Goal: Transaction & Acquisition: Purchase product/service

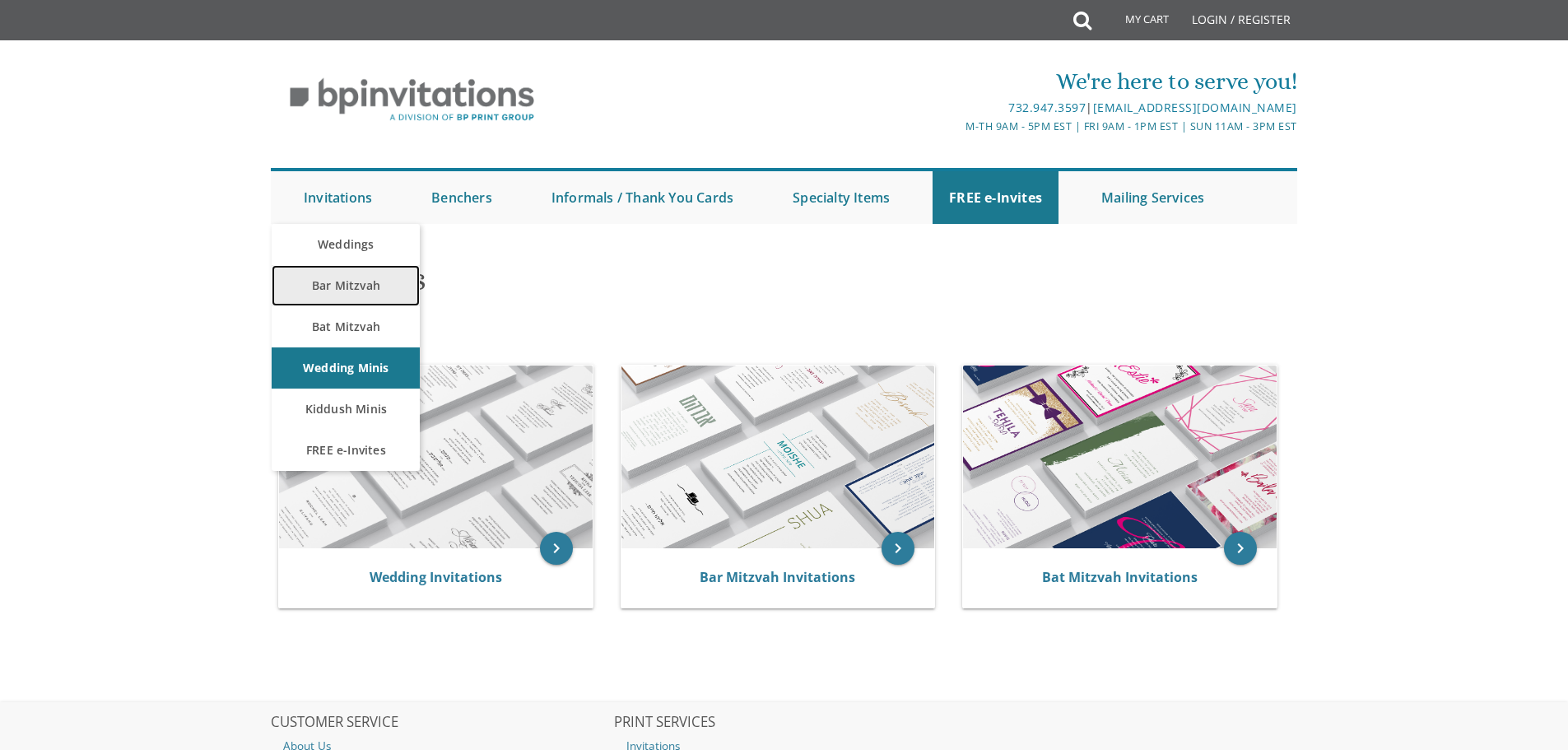
click at [360, 286] on link "Bar Mitzvah" at bounding box center [346, 286] width 148 height 42
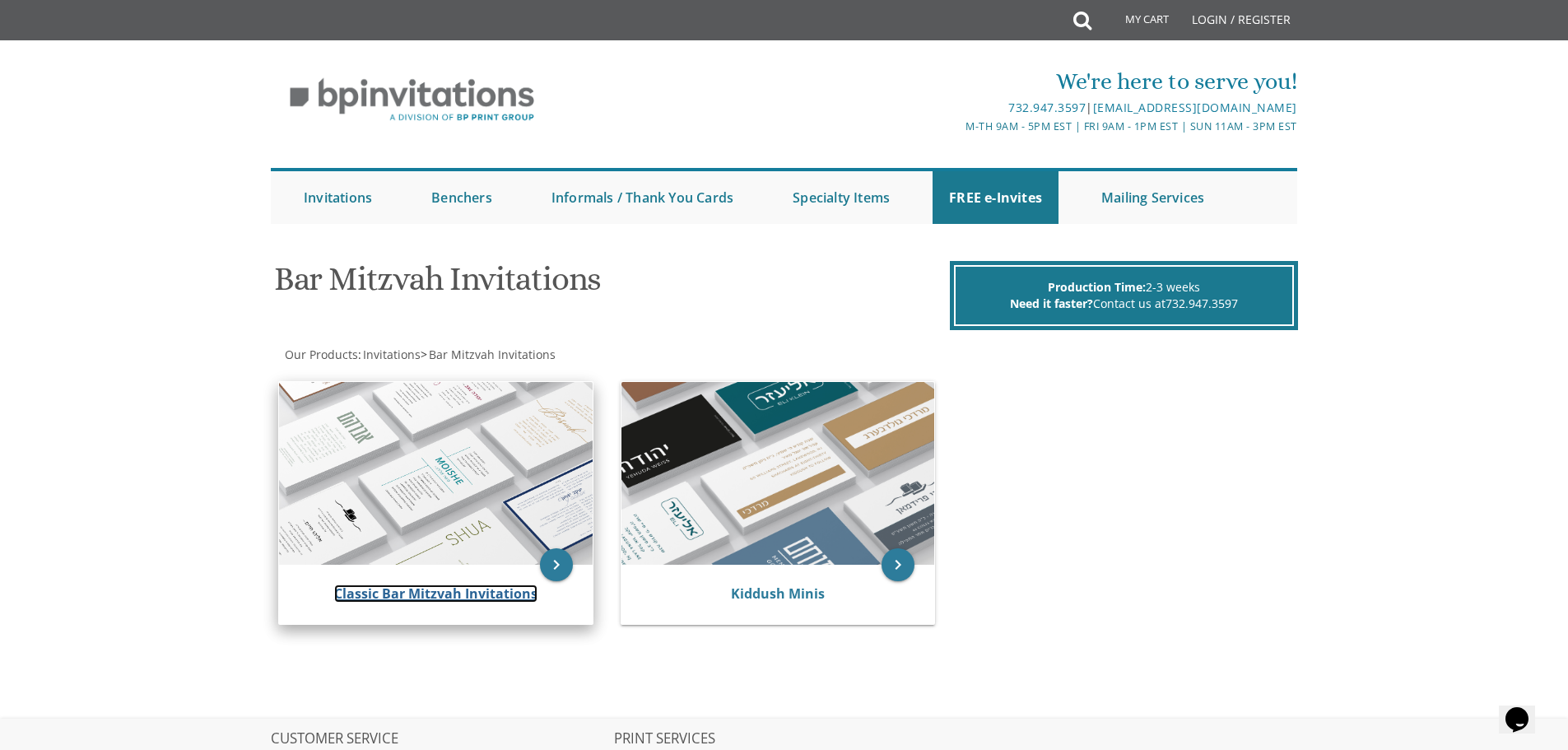
click at [458, 595] on link "Classic Bar Mitzvah Invitations" at bounding box center [436, 594] width 203 height 18
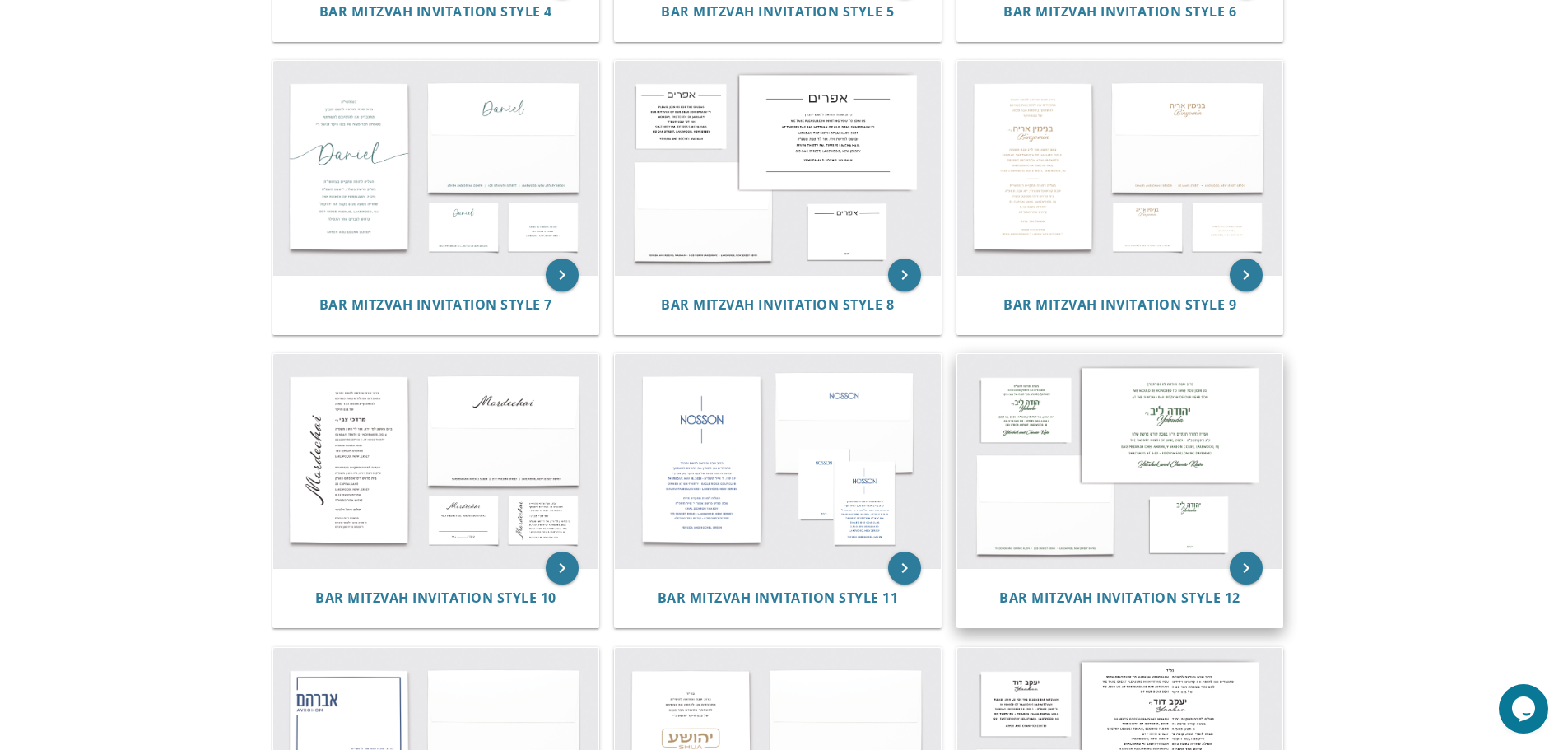
scroll to position [905, 0]
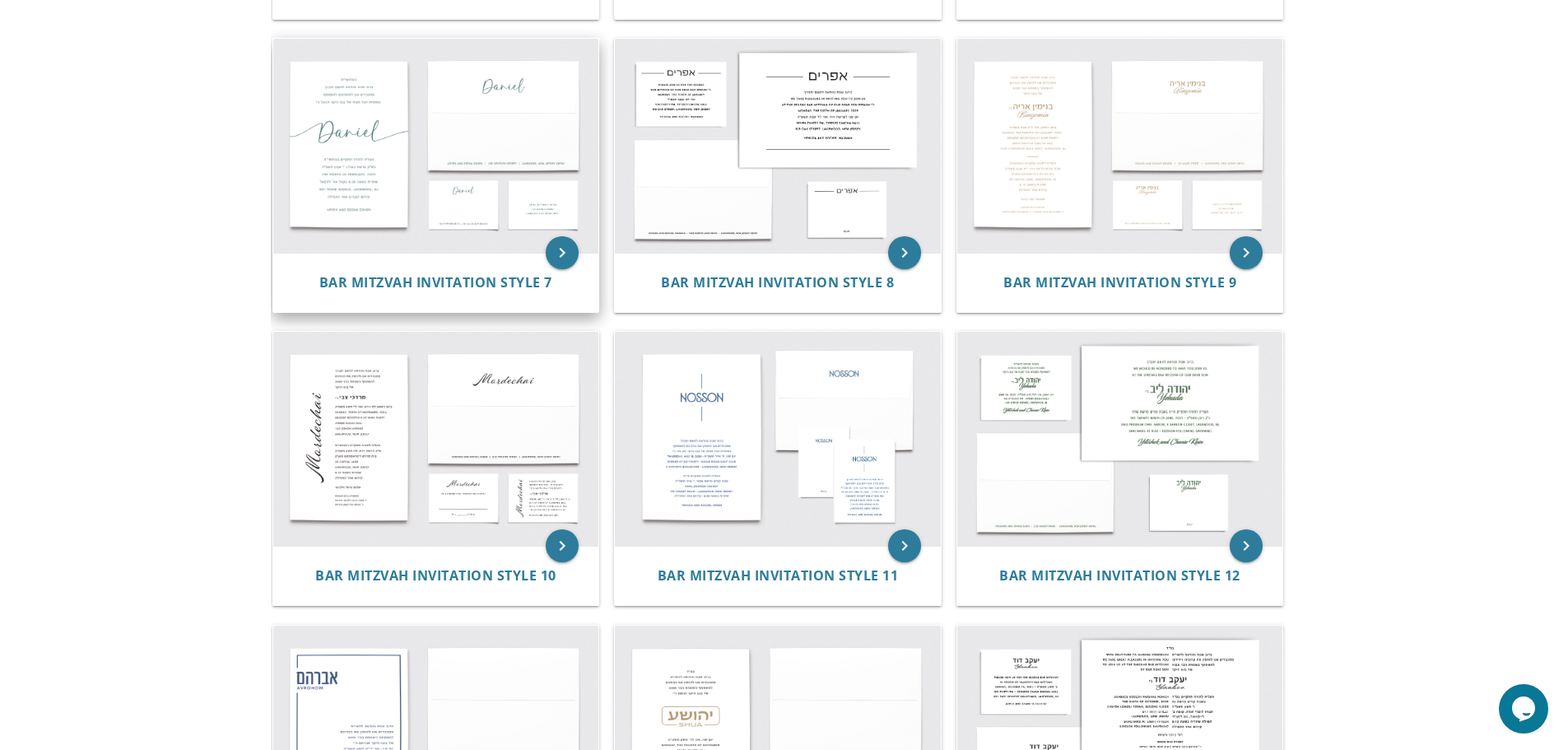
click at [455, 175] on img at bounding box center [436, 145] width 326 height 214
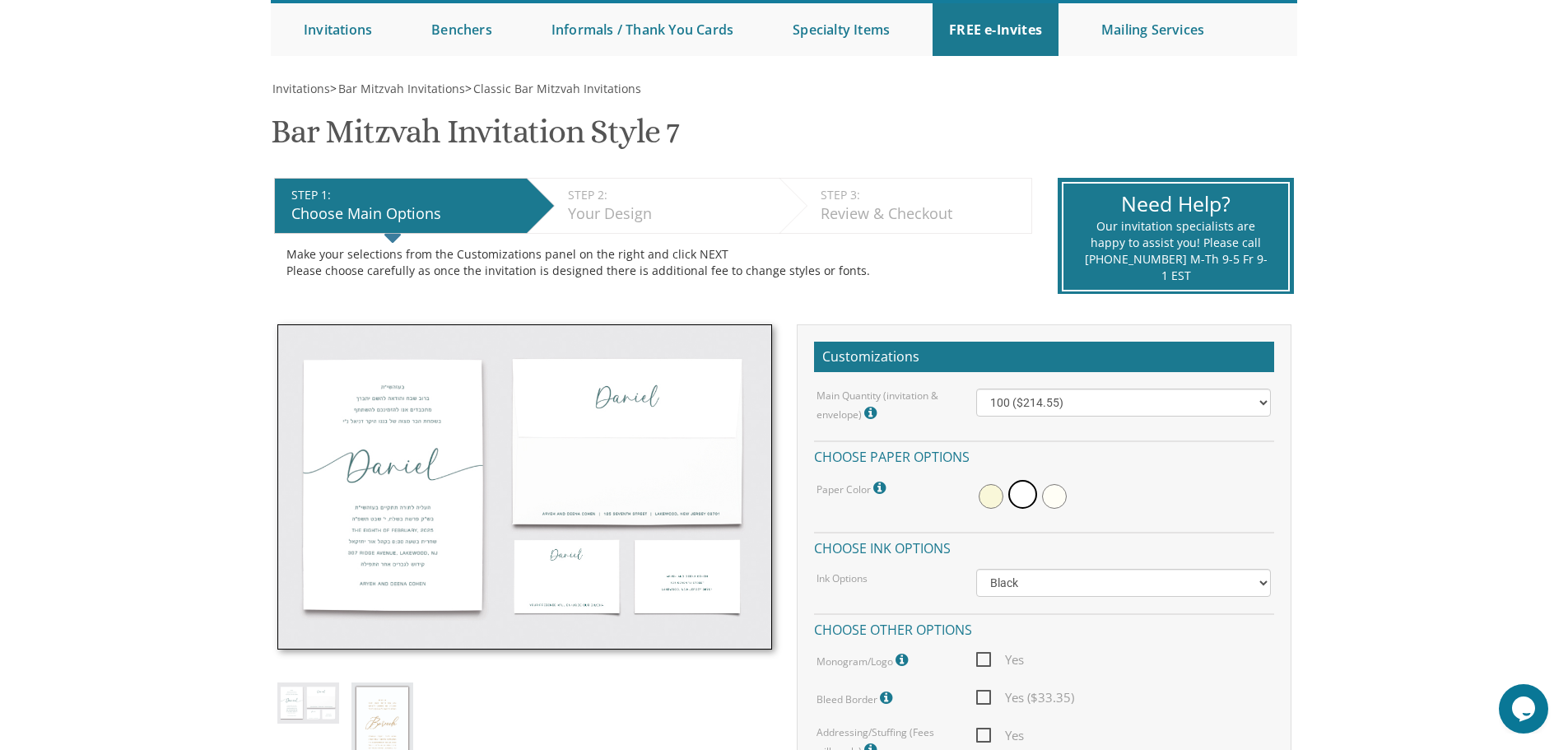
scroll to position [164, 0]
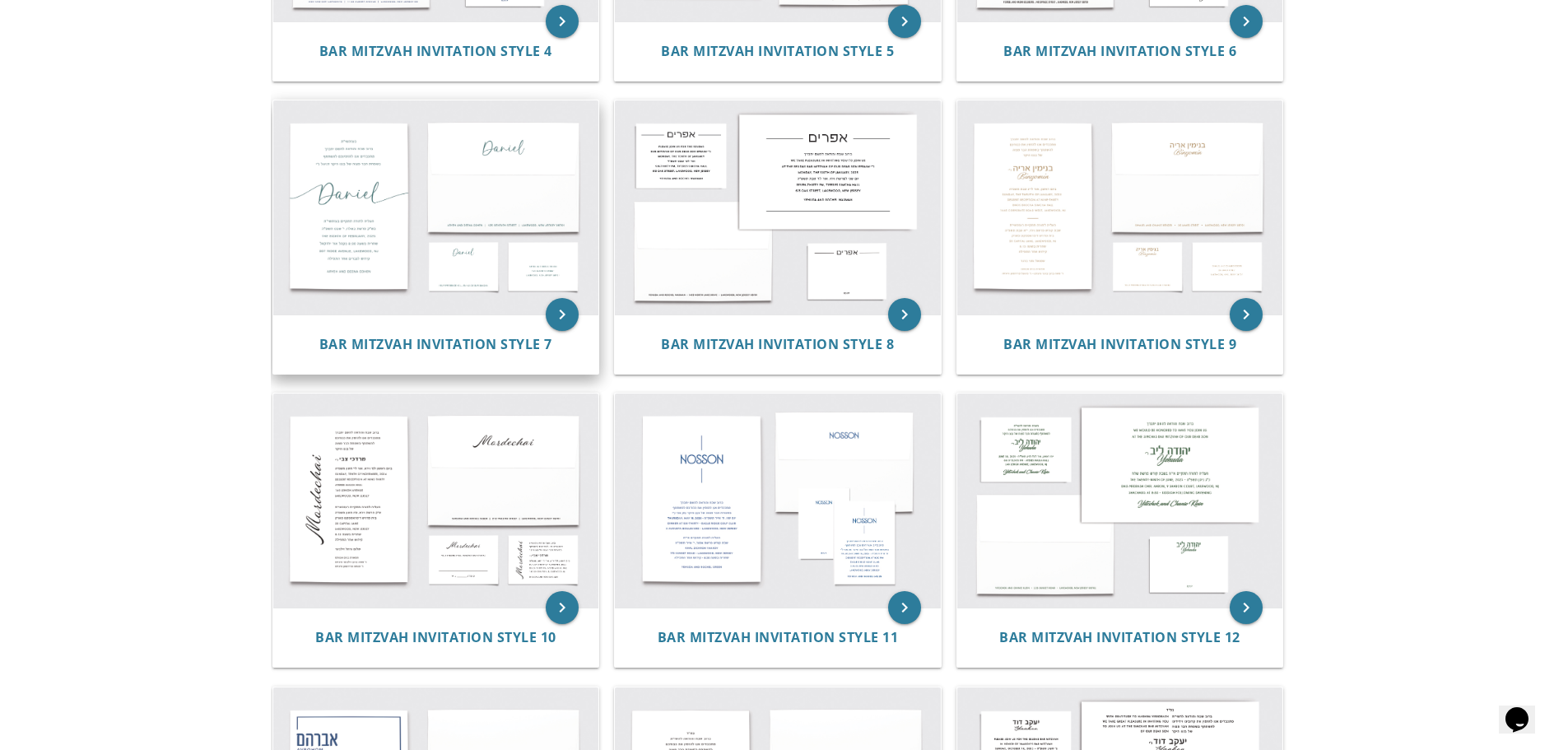
scroll to position [885, 0]
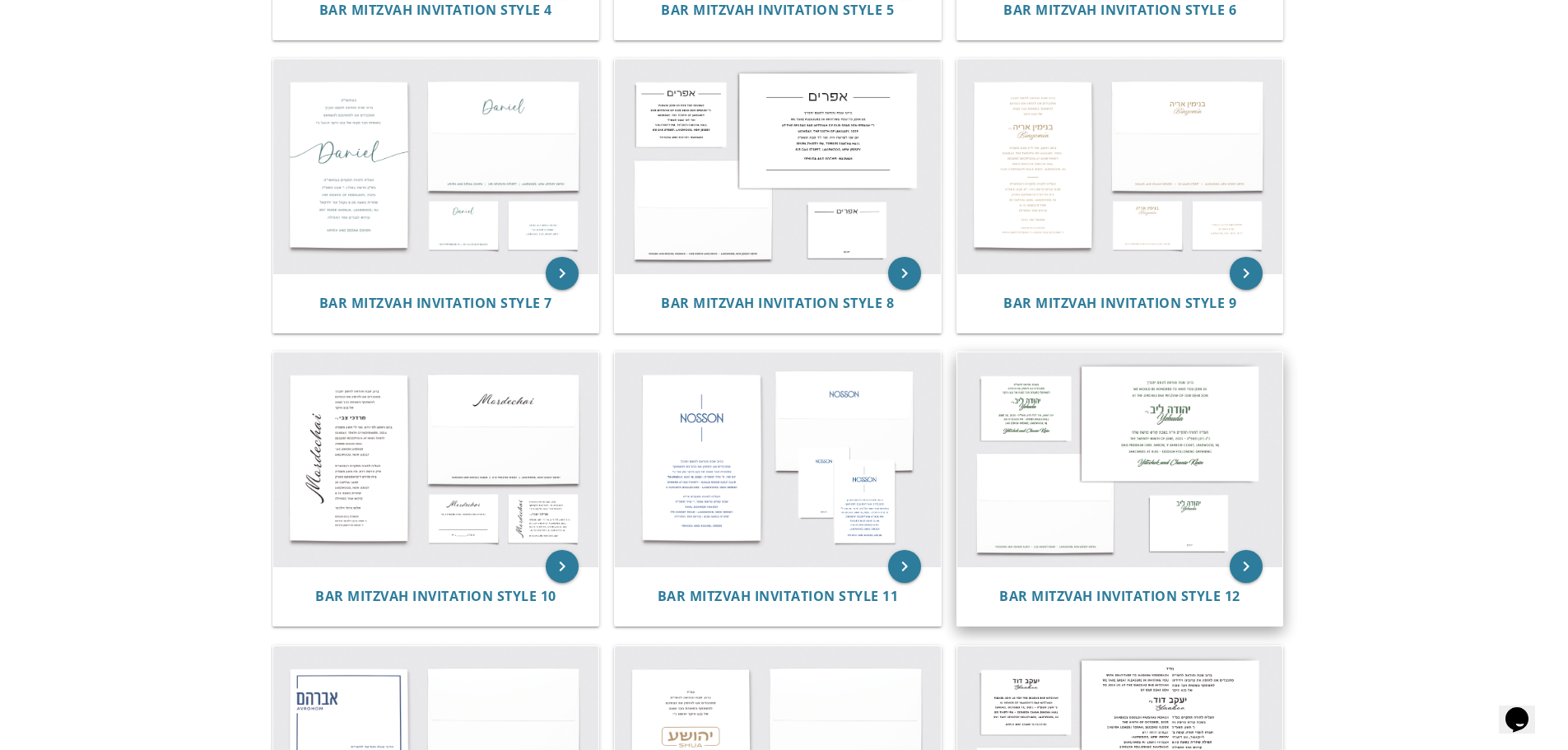
click at [1065, 482] on img at bounding box center [1120, 459] width 326 height 214
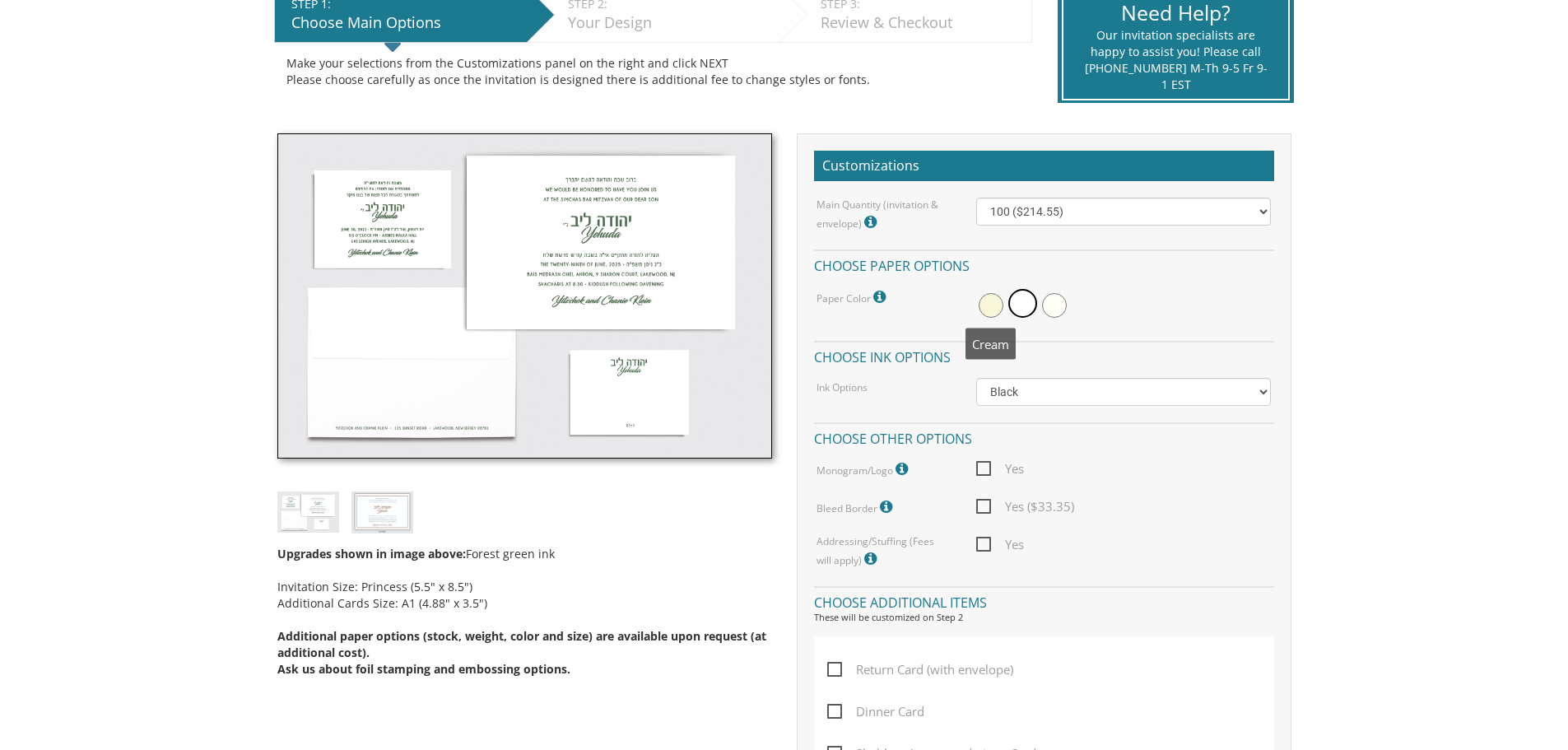
scroll to position [411, 0]
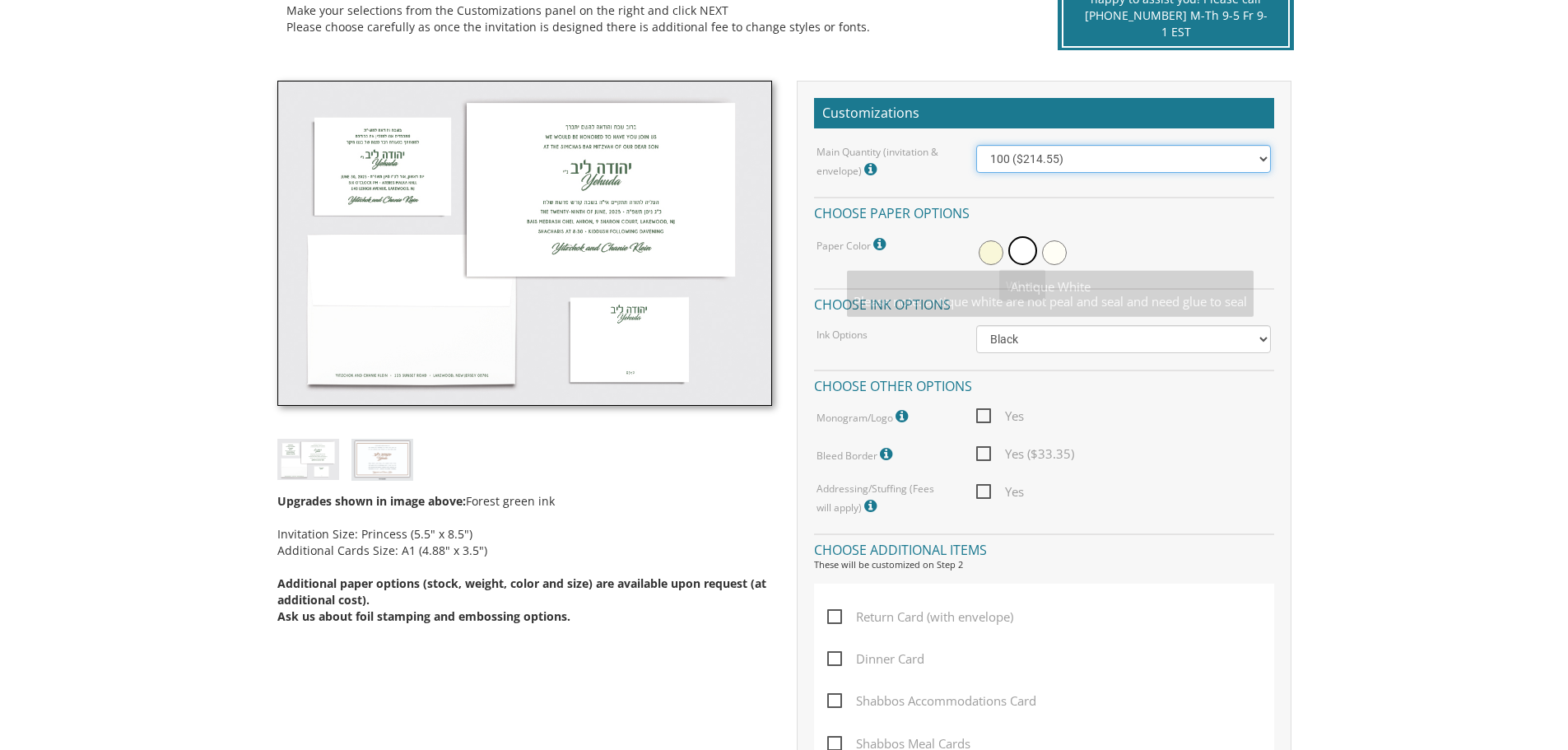
click at [1112, 167] on select "100 ($214.55) 200 ($254.60) 300 ($294.25) 400 ($333.55) 500 ($373.90) 600 ($413…" at bounding box center [1123, 158] width 295 height 28
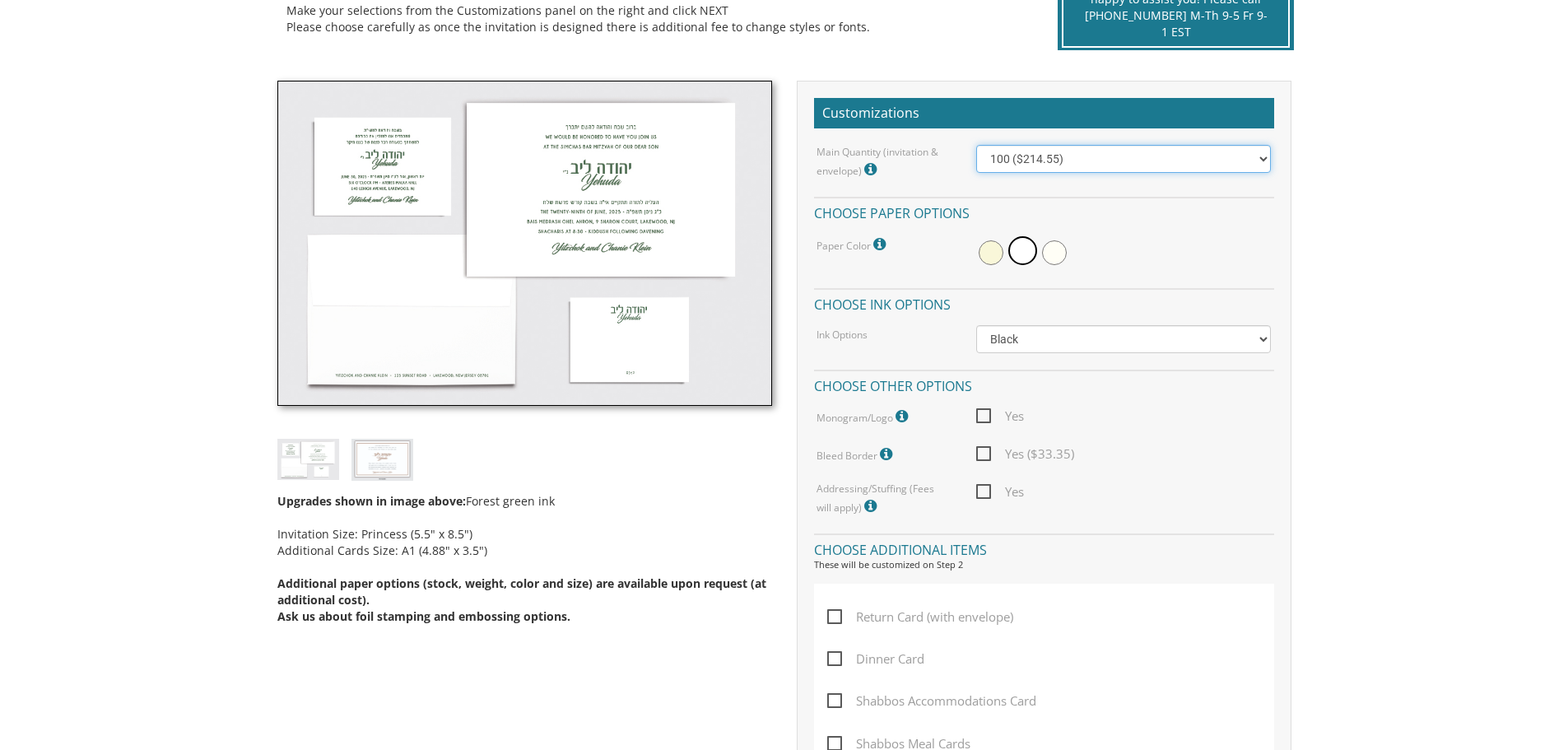
select select "500"
click at [976, 145] on select "100 ($214.55) 200 ($254.60) 300 ($294.25) 400 ($333.55) 500 ($373.90) 600 ($413…" at bounding box center [1123, 158] width 295 height 28
click at [1259, 339] on select "Black Colored Ink ($65.00) Black + One Color ($100.00) Two Colors ($165.00)" at bounding box center [1123, 339] width 295 height 28
click at [1355, 365] on body "My Cart {{shoppingcart.totalQuantityDisplay}} Total: {{shoppingcart.subtotal}} …" at bounding box center [784, 676] width 1568 height 2174
click at [1245, 161] on select "100 ($214.55) 200 ($254.60) 300 ($294.25) 400 ($333.55) 500 ($373.90) 600 ($413…" at bounding box center [1123, 158] width 295 height 28
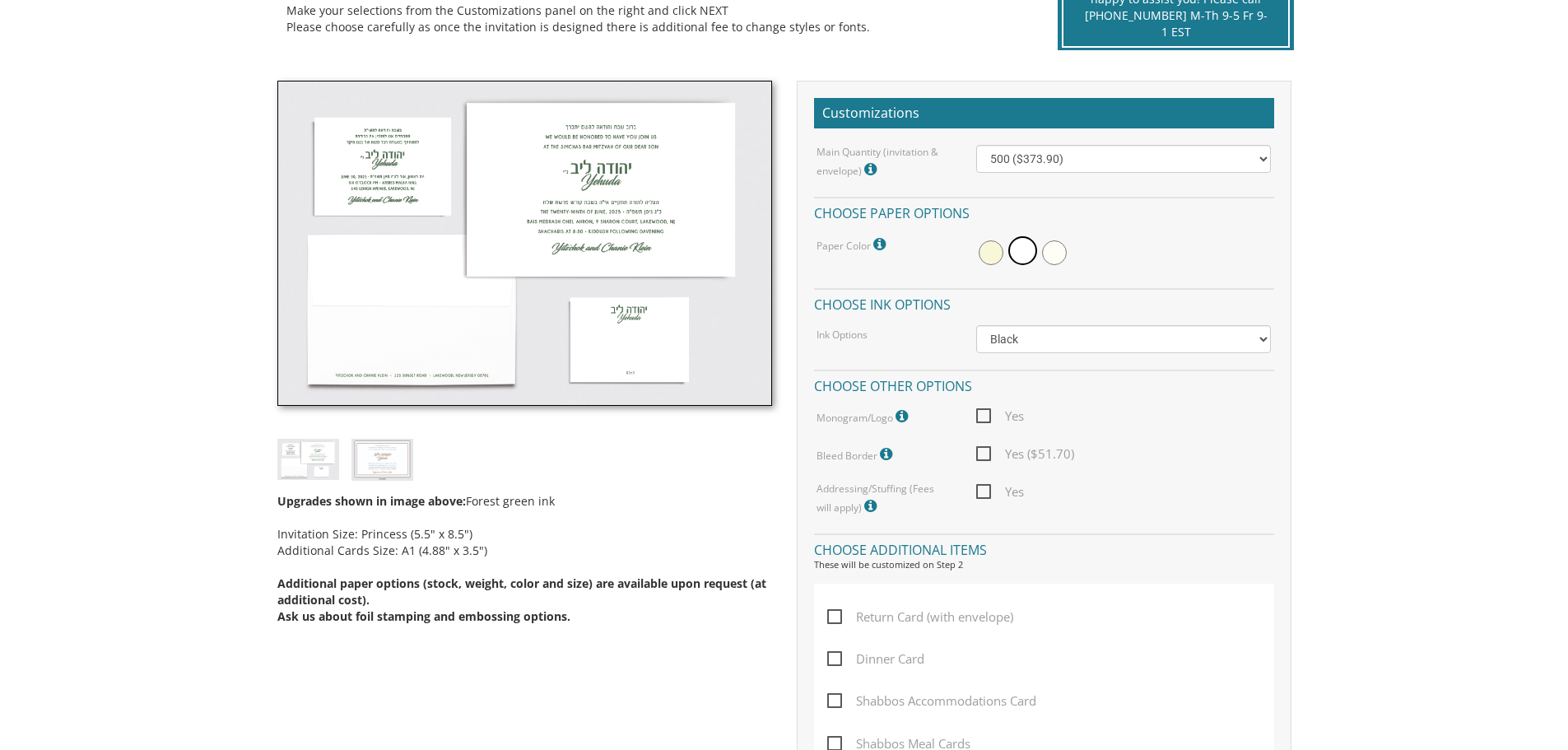
click at [1351, 230] on body "My Cart {{shoppingcart.totalQuantityDisplay}} Total: {{shoppingcart.subtotal}} …" at bounding box center [784, 676] width 1568 height 2174
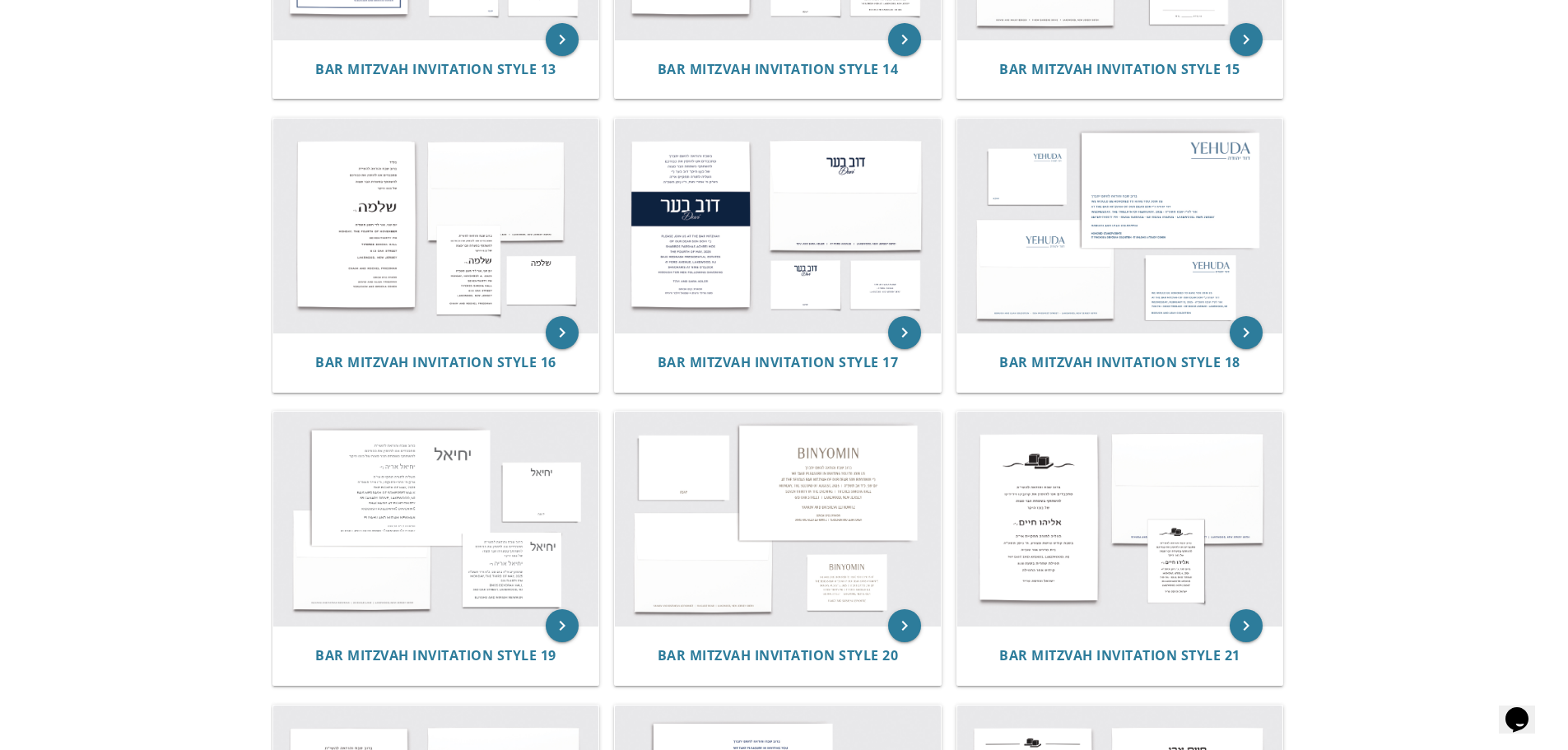
scroll to position [1708, 0]
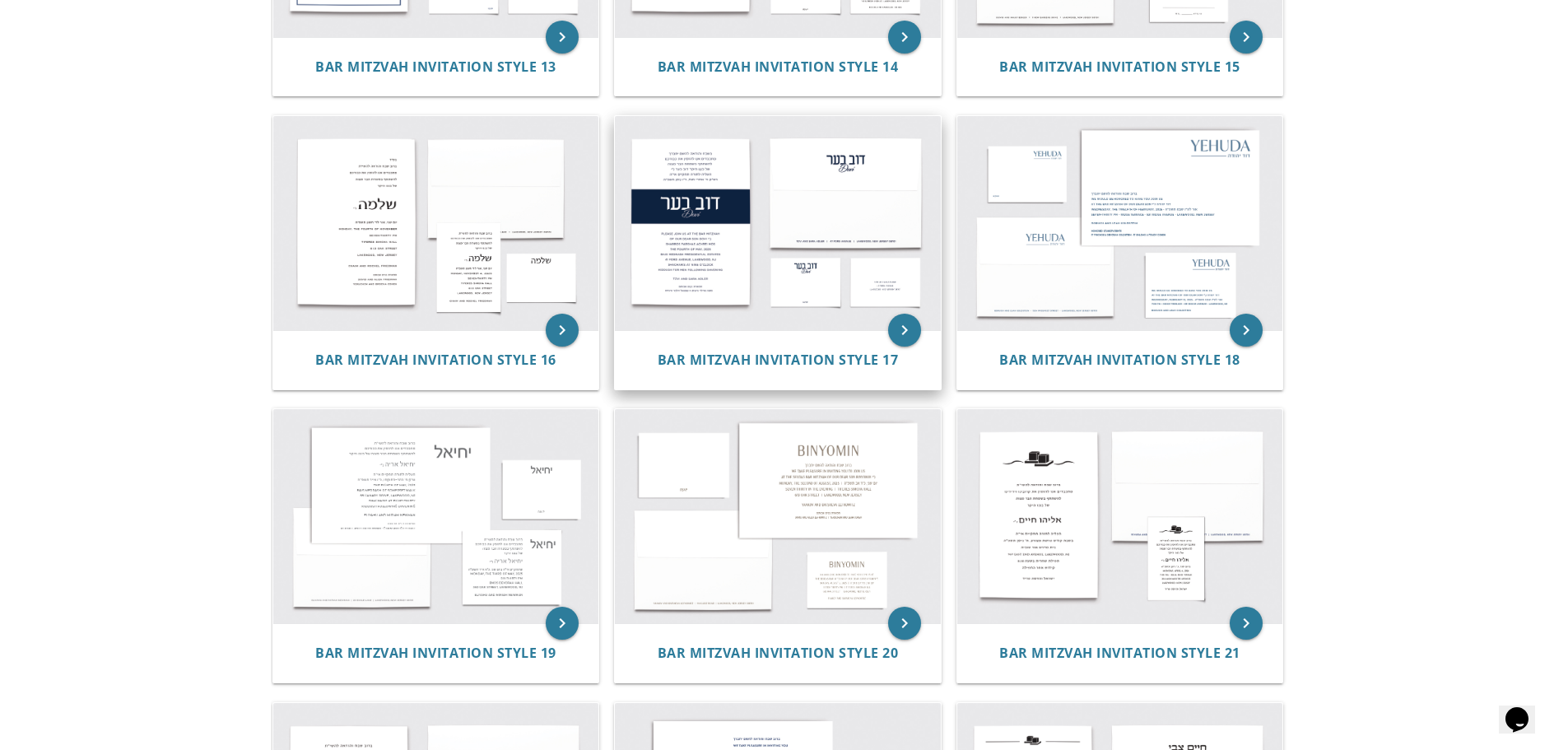
click at [733, 292] on img at bounding box center [777, 222] width 326 height 214
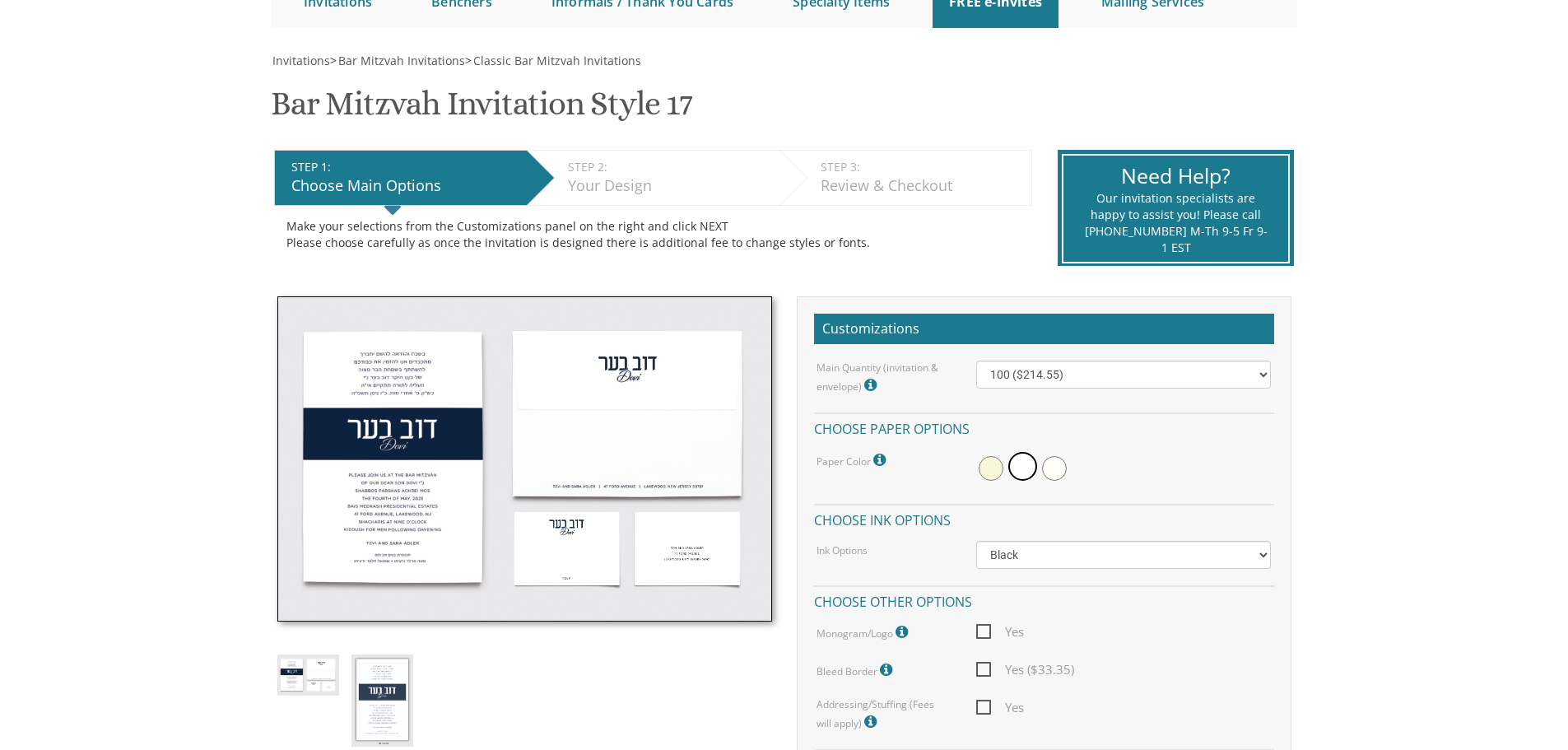
scroll to position [329, 0]
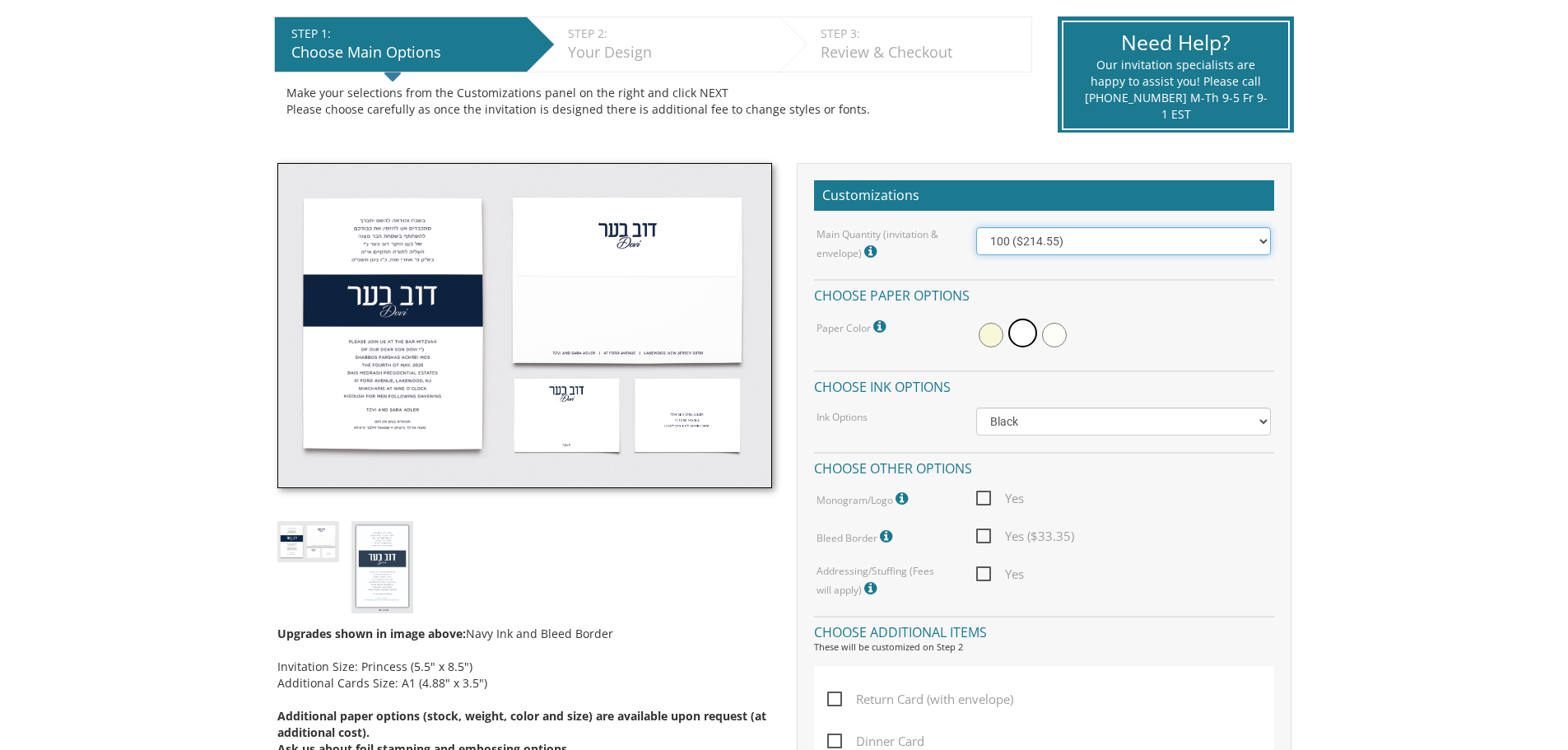
click at [1262, 253] on select "100 ($214.55) 200 ($254.60) 300 ($294.25) 400 ($333.55) 500 ($373.90) 600 ($413…" at bounding box center [1123, 240] width 295 height 28
click at [1415, 284] on body "My Cart {{shoppingcart.totalQuantityDisplay}} Total: {{shoppingcart.subtotal}} …" at bounding box center [784, 758] width 1568 height 2174
